Goal: Information Seeking & Learning: Learn about a topic

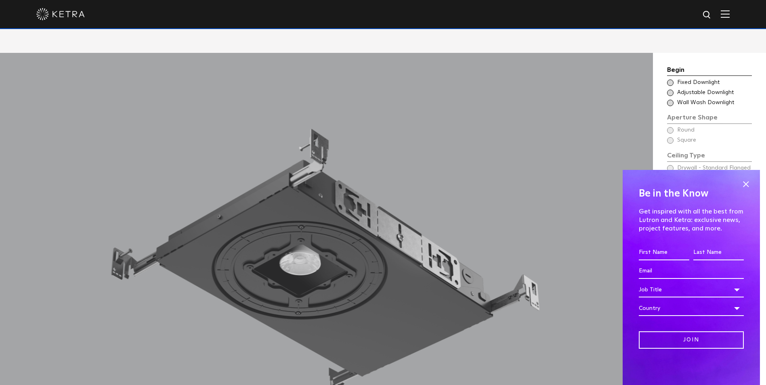
scroll to position [807, 0]
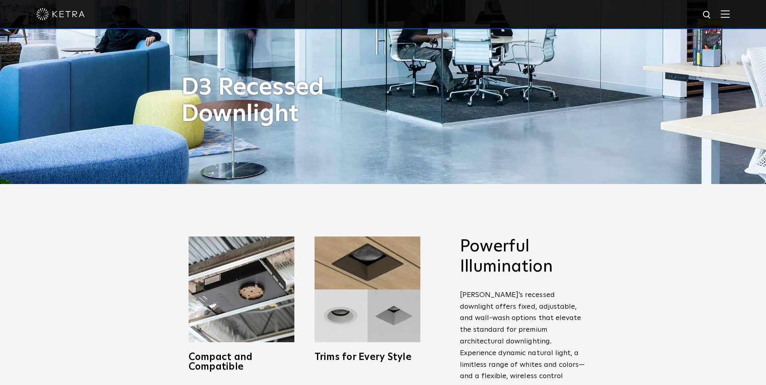
scroll to position [202, 0]
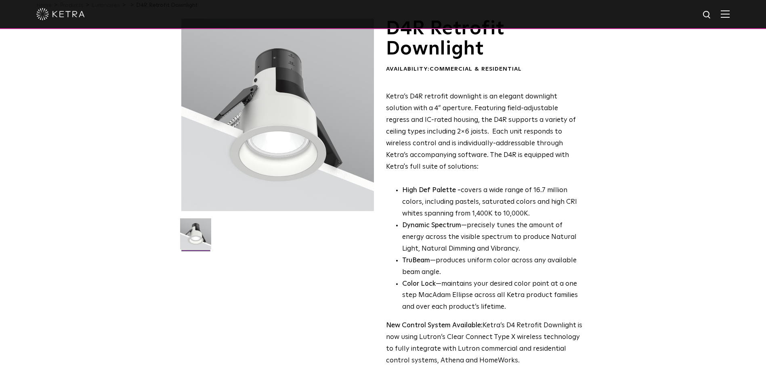
scroll to position [202, 0]
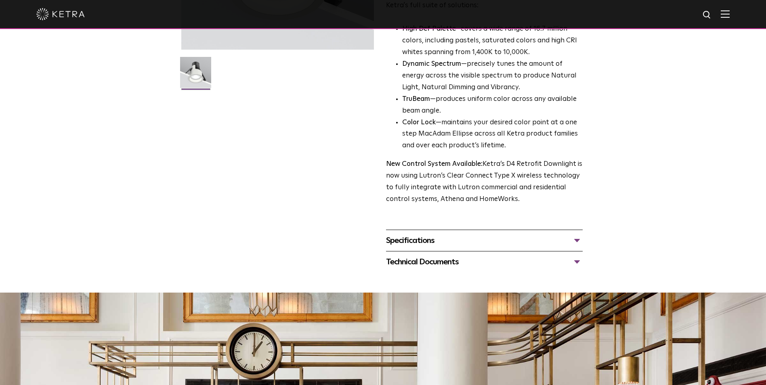
click at [454, 244] on div "Specifications" at bounding box center [484, 240] width 197 height 13
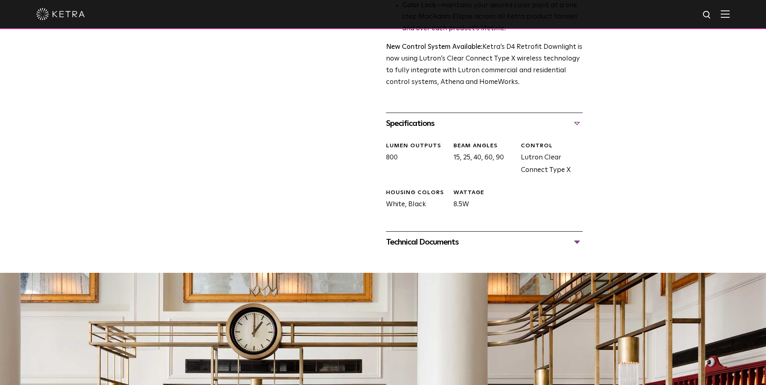
scroll to position [323, 0]
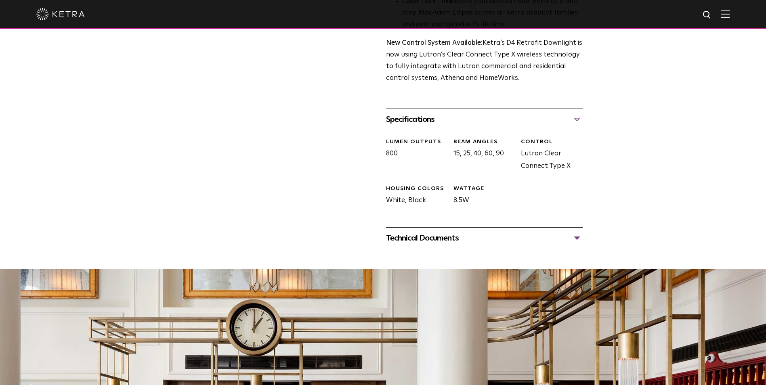
click at [465, 240] on div "Technical Documents" at bounding box center [484, 238] width 197 height 13
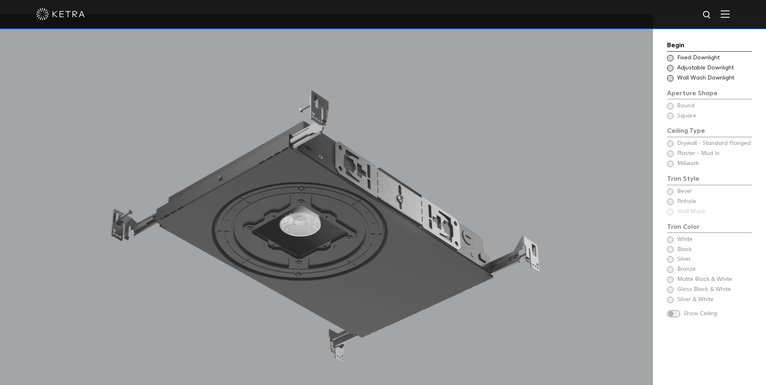
scroll to position [767, 0]
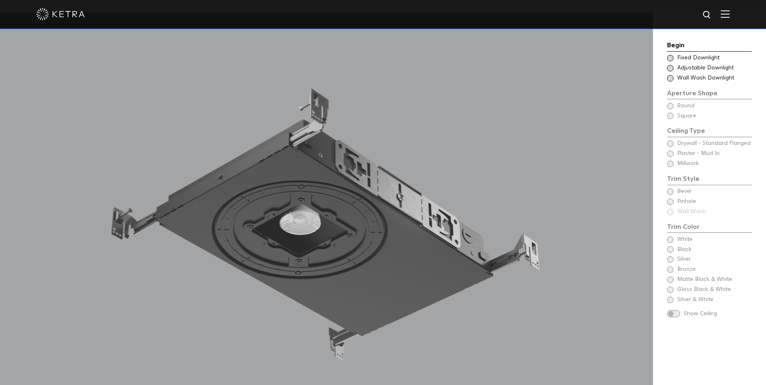
click at [667, 316] on span at bounding box center [673, 313] width 13 height 7
click at [674, 289] on div "Begin Choose Aperture Shape Fixed Downlight Choose Aperture Shape Adjustable Do…" at bounding box center [709, 180] width 85 height 280
drag, startPoint x: 672, startPoint y: 236, endPoint x: 677, endPoint y: 167, distance: 69.6
click at [672, 236] on div "Begin Choose Aperture Shape Fixed Downlight Choose Aperture Shape Adjustable Do…" at bounding box center [709, 180] width 85 height 280
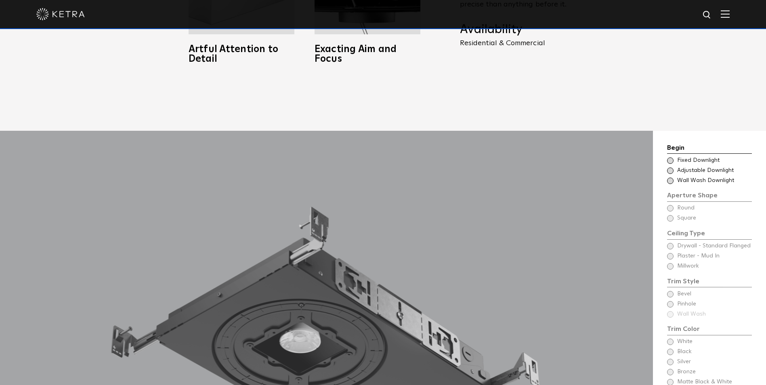
scroll to position [646, 0]
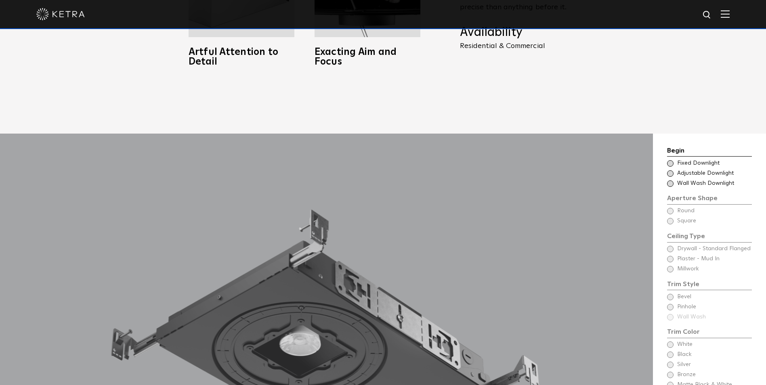
click at [672, 160] on span at bounding box center [670, 163] width 6 height 6
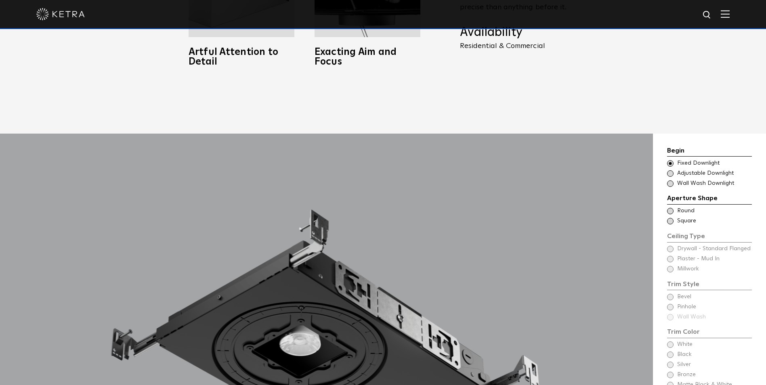
click at [669, 217] on div "Ceiling Type Square Drywall - Standard Flanged - Square Square" at bounding box center [709, 221] width 85 height 8
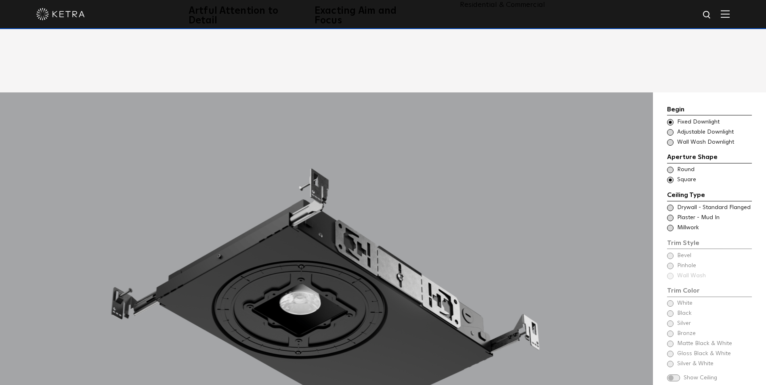
scroll to position [726, 0]
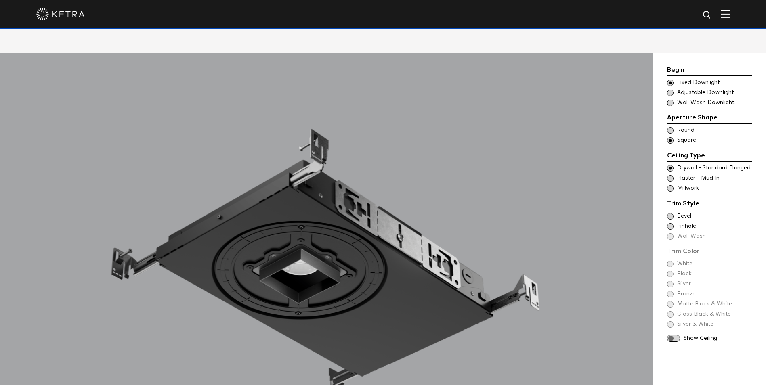
click at [670, 213] on span at bounding box center [670, 216] width 6 height 6
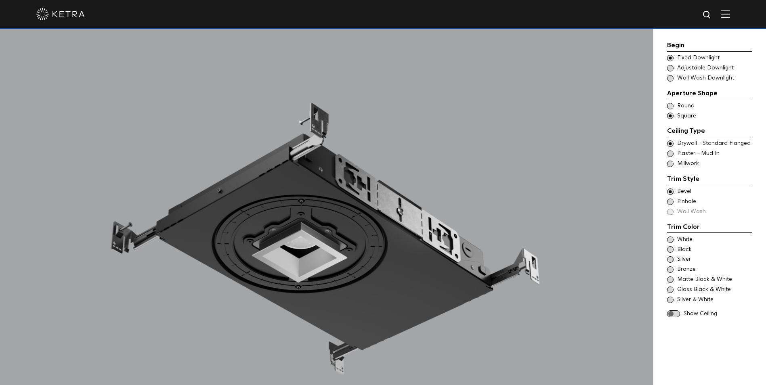
scroll to position [767, 0]
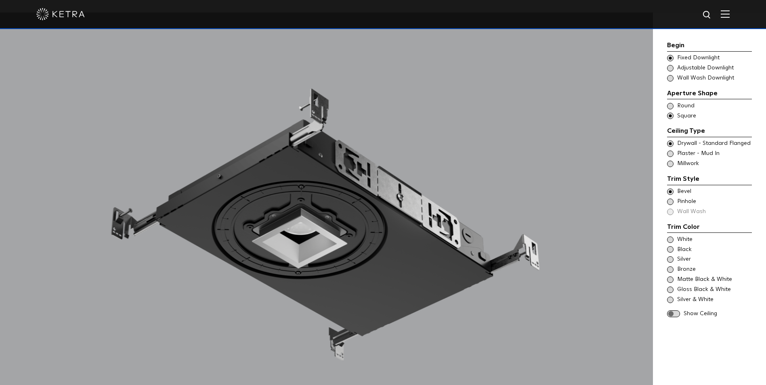
click at [669, 271] on span at bounding box center [670, 269] width 6 height 6
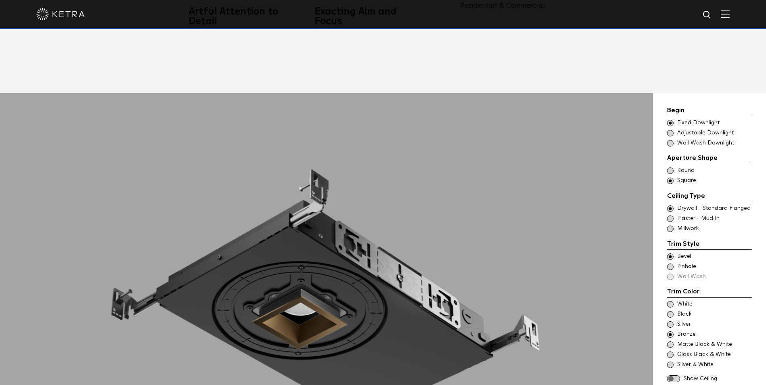
scroll to position [807, 0]
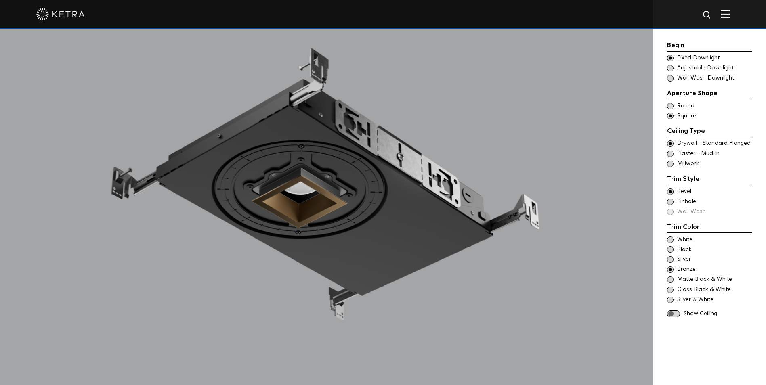
click at [678, 314] on span at bounding box center [673, 313] width 13 height 7
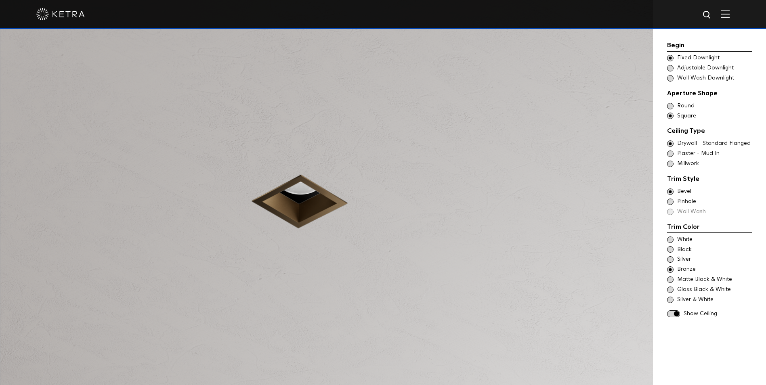
click at [672, 301] on span at bounding box center [670, 300] width 6 height 6
click at [668, 287] on span at bounding box center [670, 290] width 6 height 6
click at [668, 270] on span at bounding box center [670, 269] width 6 height 6
